Goal: Transaction & Acquisition: Purchase product/service

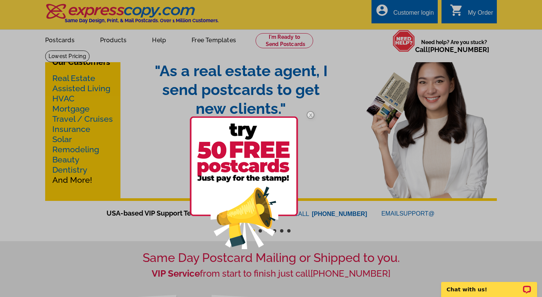
click at [0, 152] on div at bounding box center [271, 148] width 542 height 297
click at [3, 152] on div at bounding box center [271, 148] width 542 height 297
click at [311, 115] on img at bounding box center [311, 115] width 22 height 22
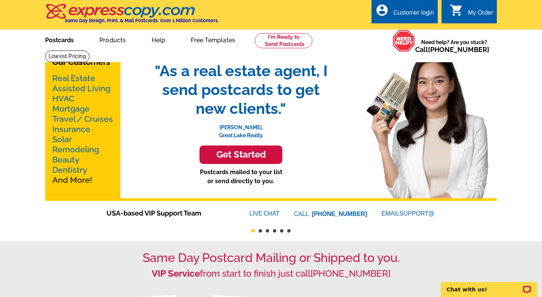
click at [73, 43] on link "Postcards" at bounding box center [59, 39] width 53 height 18
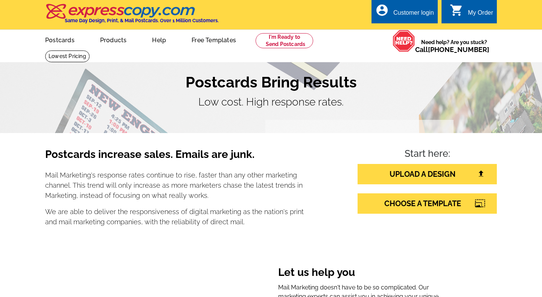
click at [110, 43] on link "Products" at bounding box center [113, 39] width 51 height 18
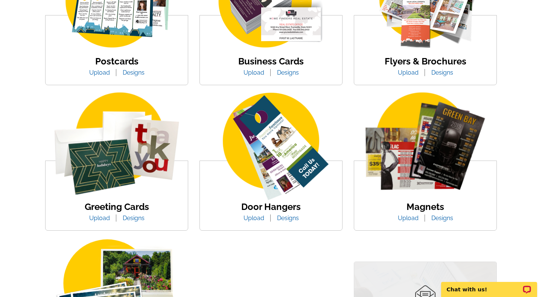
scroll to position [217, 0]
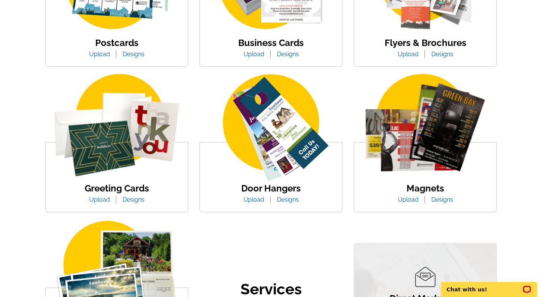
click at [92, 143] on img at bounding box center [117, 129] width 142 height 110
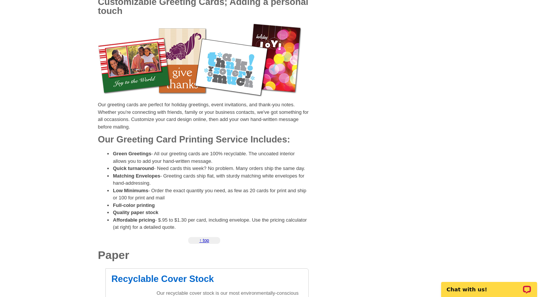
scroll to position [96, 0]
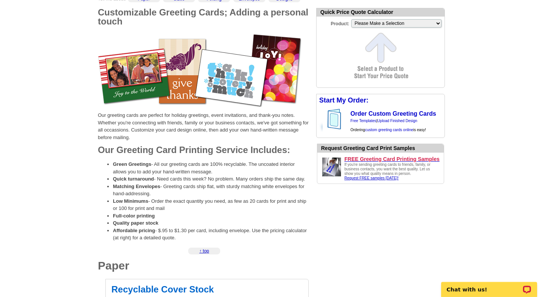
click at [527, 137] on body "Chat with us!" at bounding box center [466, 209] width 151 height 175
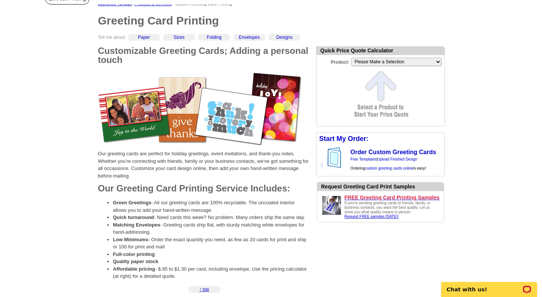
scroll to position [55, 0]
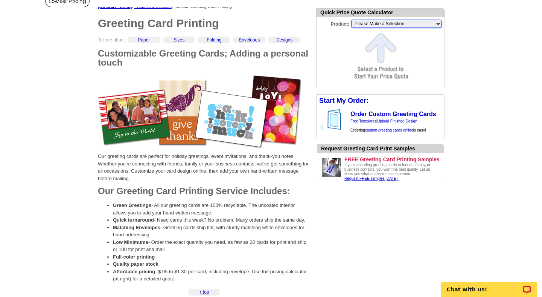
click at [403, 24] on select "Please Make a Selection Jumbo Postcard (5.5" x 8.5") Regular Postcard (4.25" x …" at bounding box center [396, 24] width 90 height 8
select select "11"
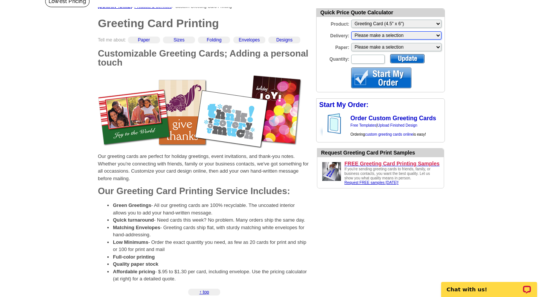
click at [400, 33] on select "Please make a selection Print + Address+USPS First Class Print-Only+Shipped To …" at bounding box center [396, 35] width 90 height 8
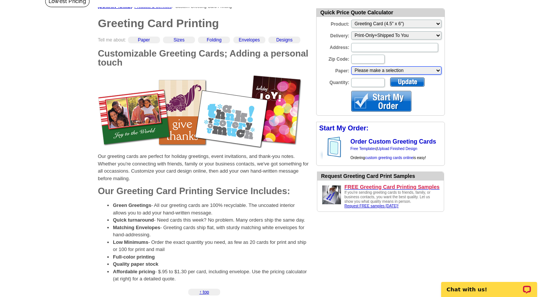
click at [397, 71] on select "Please make a selection Coated Cover Stock Premium Coated Stock" at bounding box center [396, 70] width 90 height 8
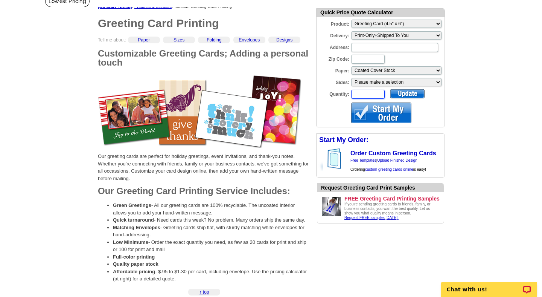
click at [373, 94] on input "Quantity:" at bounding box center [367, 94] width 33 height 9
type input "50"
click at [376, 46] on input "Address:" at bounding box center [394, 47] width 87 height 9
type input "8876 Emperor Ave"
type input "91775"
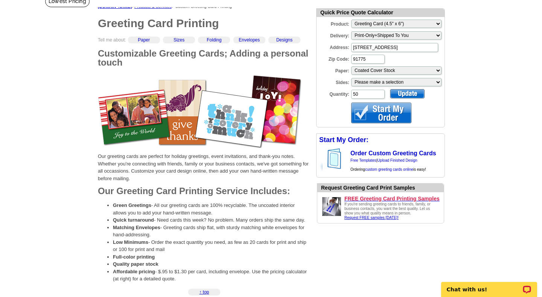
drag, startPoint x: 402, startPoint y: 92, endPoint x: 445, endPoint y: 88, distance: 43.1
click at [446, 88] on div "Quick Price Quote Calculator Product: Please Make a Selection Jumbo Postcard (5…" at bounding box center [380, 114] width 143 height 229
click at [419, 88] on form "Quick Price Quote Calculator Product: Please Make a Selection Jumbo Postcard (5…" at bounding box center [380, 67] width 129 height 119
click at [419, 90] on div at bounding box center [407, 93] width 35 height 9
click at [399, 112] on div at bounding box center [381, 112] width 60 height 21
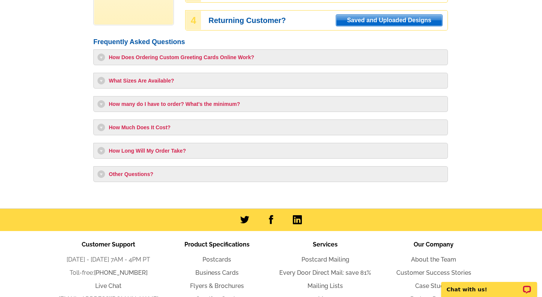
scroll to position [273, 0]
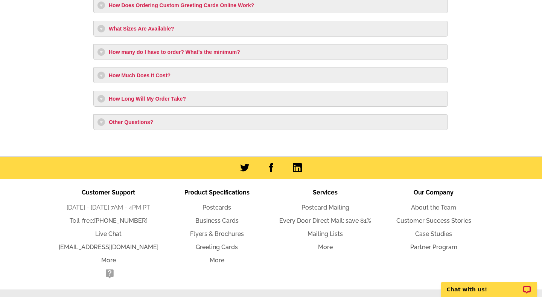
click at [120, 70] on div "How Much Does It Cost? Having your own text and images printed on custom greeti…" at bounding box center [270, 75] width 355 height 16
click at [109, 72] on h3 "How Much Does It Cost?" at bounding box center [270, 76] width 346 height 8
select select "11"
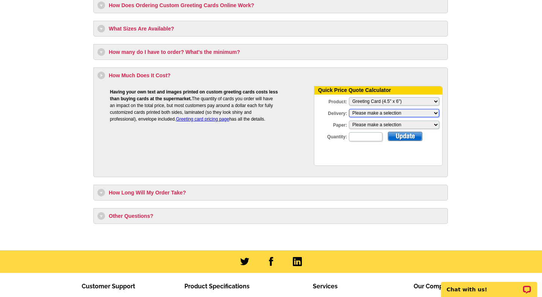
click at [373, 111] on select "Please make a selection Print + Address+USPS First Class Print-Only+Shipped To …" at bounding box center [394, 113] width 90 height 8
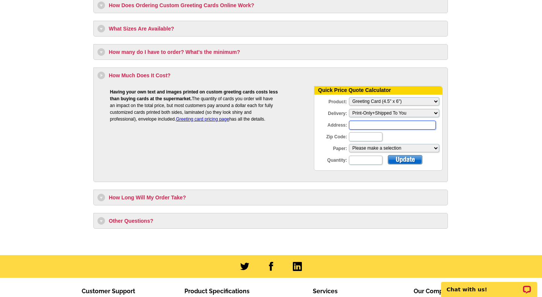
click at [376, 126] on input "Address:" at bounding box center [392, 124] width 87 height 9
type input "8876 Emperor Ave"
type input "91775"
click at [387, 147] on select "Please make a selection Coated Cover Stock Premium Coated Stock" at bounding box center [394, 148] width 90 height 8
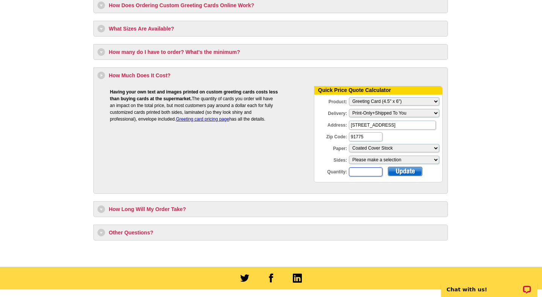
click at [369, 170] on input "Quantity:" at bounding box center [365, 171] width 33 height 9
type input "50"
click at [397, 174] on div at bounding box center [405, 170] width 35 height 9
click at [219, 118] on link "Greeting card pricing page" at bounding box center [202, 118] width 53 height 5
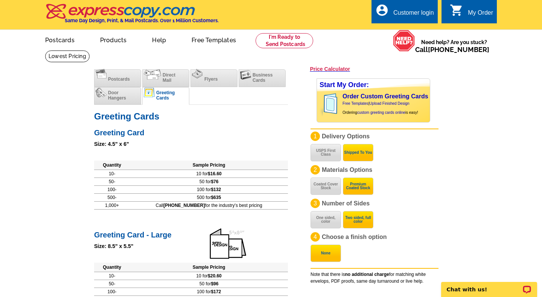
click at [60, 128] on main "[DOMAIN_NAME] > Price Guide > Greeting Card Printing Price Calculator Postcards…" at bounding box center [271, 249] width 542 height 399
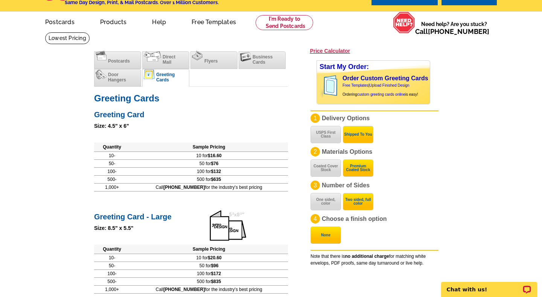
scroll to position [19, 0]
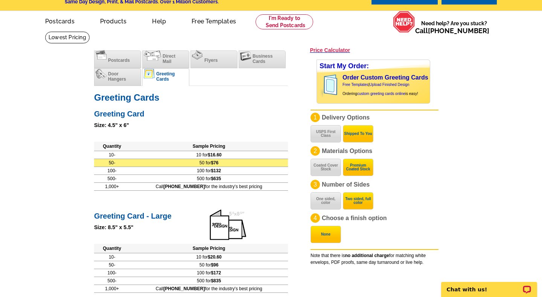
click at [222, 163] on td "50 for $76" at bounding box center [209, 162] width 158 height 8
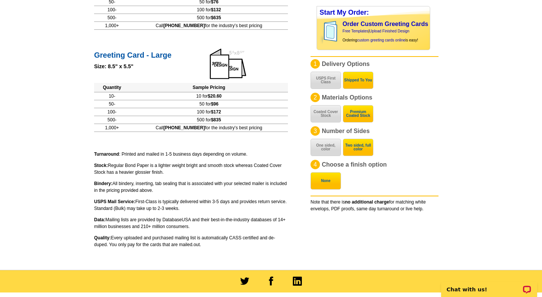
scroll to position [180, 0]
